Goal: Find specific page/section: Find specific page/section

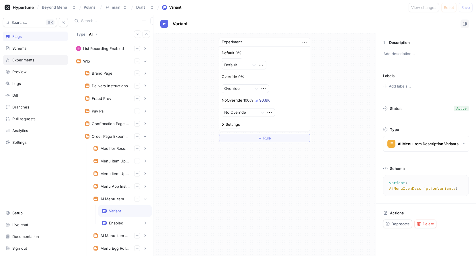
click at [40, 59] on div "Experiments" at bounding box center [35, 60] width 60 height 5
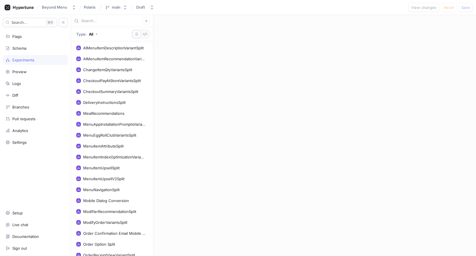
click at [97, 24] on div at bounding box center [112, 21] width 82 height 12
click at [97, 22] on input "text" at bounding box center [111, 21] width 61 height 6
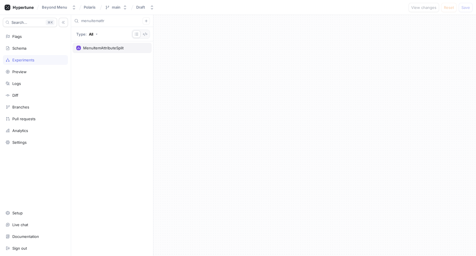
type input "menuitemattr"
click at [98, 46] on div "MenuItemAttributeSplit" at bounding box center [103, 48] width 40 height 5
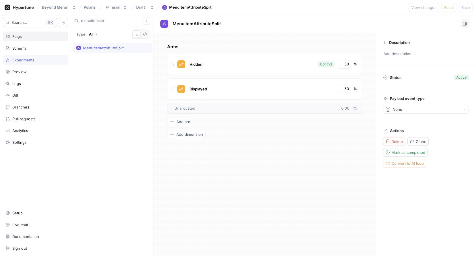
click at [21, 36] on div "Flags" at bounding box center [16, 36] width 9 height 5
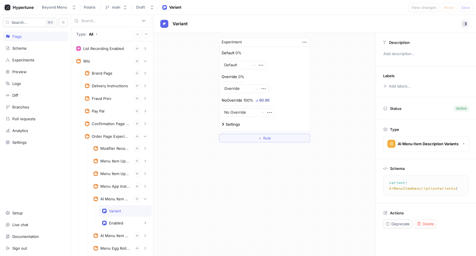
click at [101, 22] on input "text" at bounding box center [110, 21] width 58 height 6
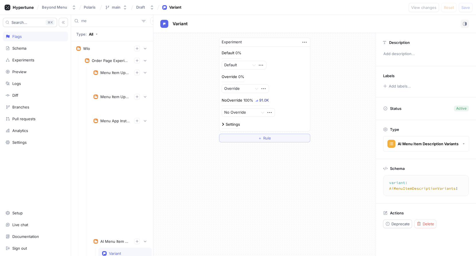
type input "m"
type input "attrib"
click at [110, 66] on div "Order Page Experiments Menu Item Attributes Variant Enabled Production Preview …" at bounding box center [116, 97] width 71 height 84
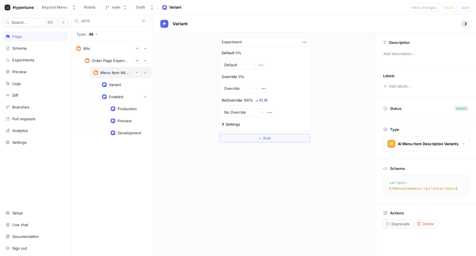
click at [110, 69] on div "Menu Item Attributes" at bounding box center [121, 72] width 62 height 11
type textarea "menuItemAttributes: MenuItemAttributes!"
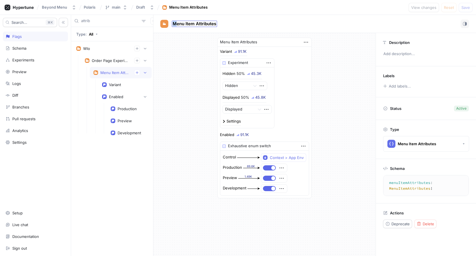
drag, startPoint x: 232, startPoint y: 20, endPoint x: 176, endPoint y: 26, distance: 56.0
click at [176, 26] on div "Menu Item Attributes" at bounding box center [314, 24] width 309 height 9
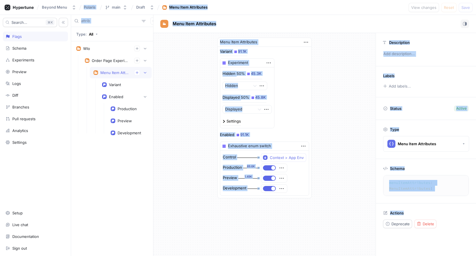
copy body "Polaris main Draft Menu Item Attributes View changes Reset Save Search... K Fla…"
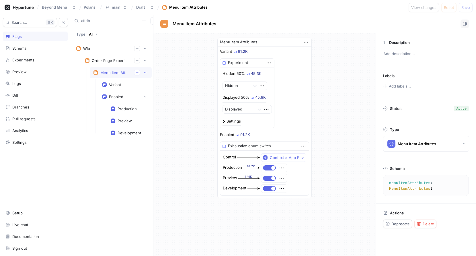
click at [181, 38] on div "Menu Item Attributes Variant 91.2K Experiment Hidden 50% 45.3K Hidden Displayed…" at bounding box center [265, 118] width 222 height 170
click at [193, 24] on span "Menu Item Attributes" at bounding box center [195, 24] width 44 height 5
click at [193, 24] on input "Menu Item Attributes" at bounding box center [195, 23] width 44 height 5
click at [179, 73] on div "Menu Item Attributes Variant 91.2K Experiment Hidden 50% 45.3K Hidden Displayed…" at bounding box center [265, 118] width 222 height 170
